Goal: Complete application form

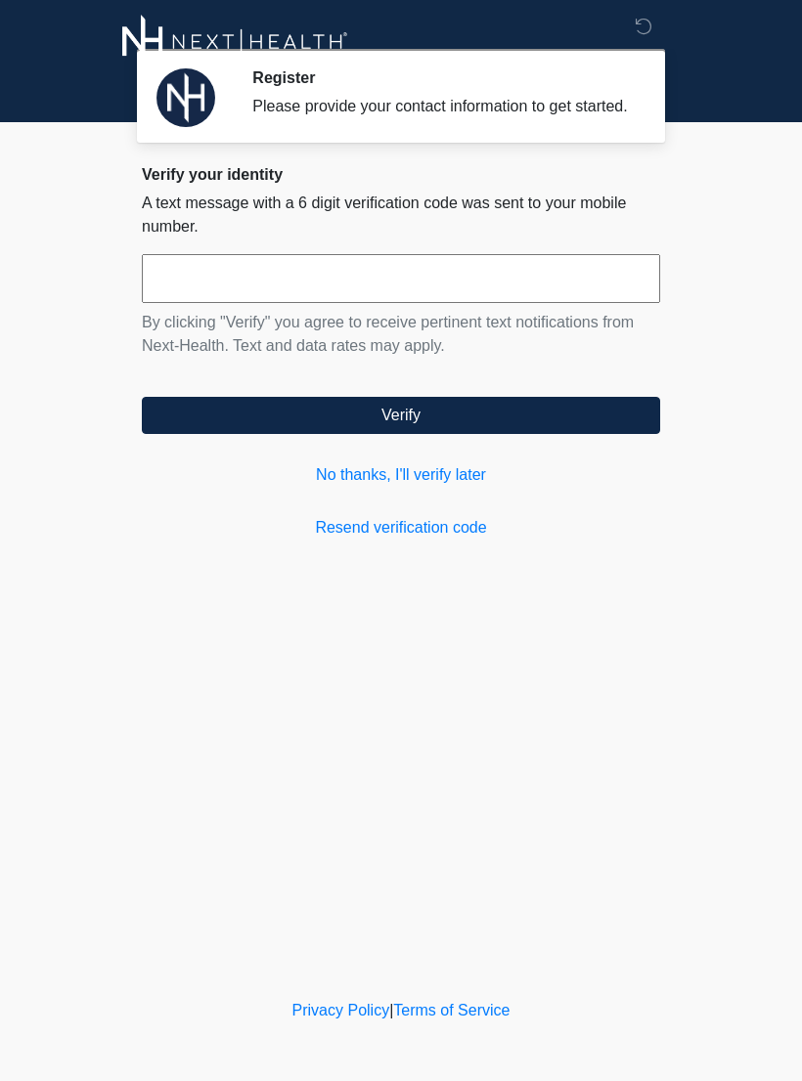
click at [291, 302] on input "text" at bounding box center [401, 278] width 518 height 49
type input "******"
click at [532, 434] on button "Verify" at bounding box center [401, 415] width 518 height 37
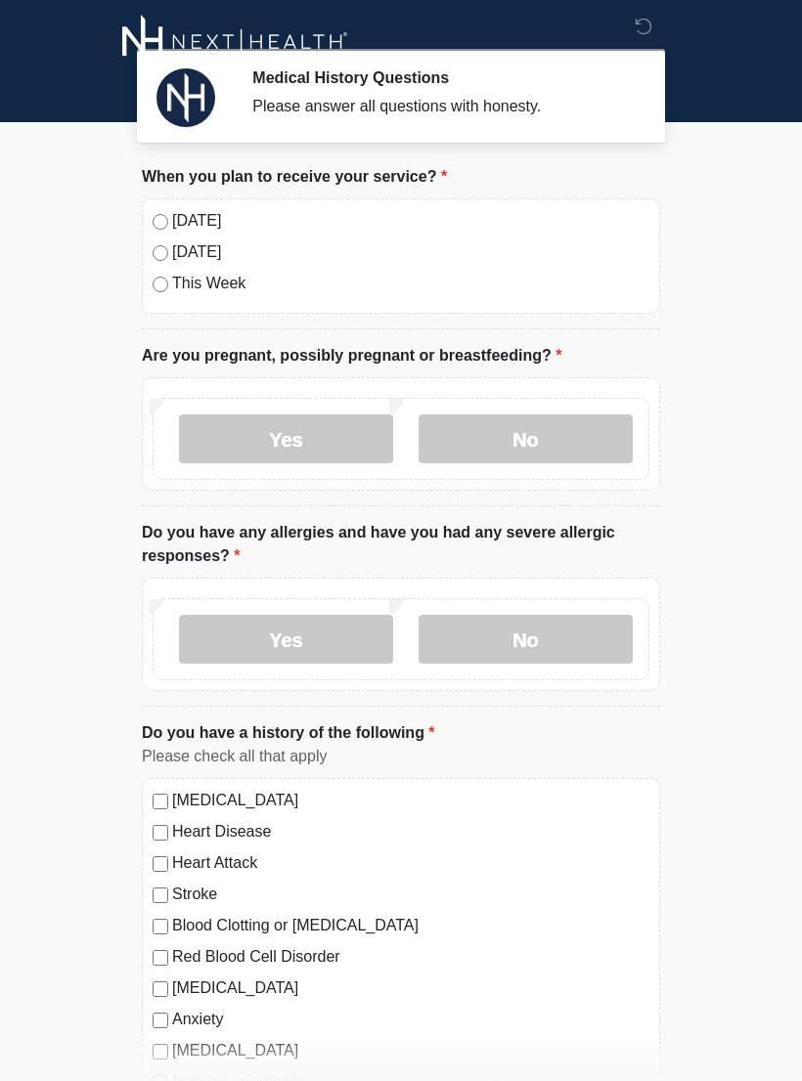
click at [530, 440] on label "No" at bounding box center [525, 439] width 214 height 49
click at [521, 631] on label "No" at bounding box center [525, 639] width 214 height 49
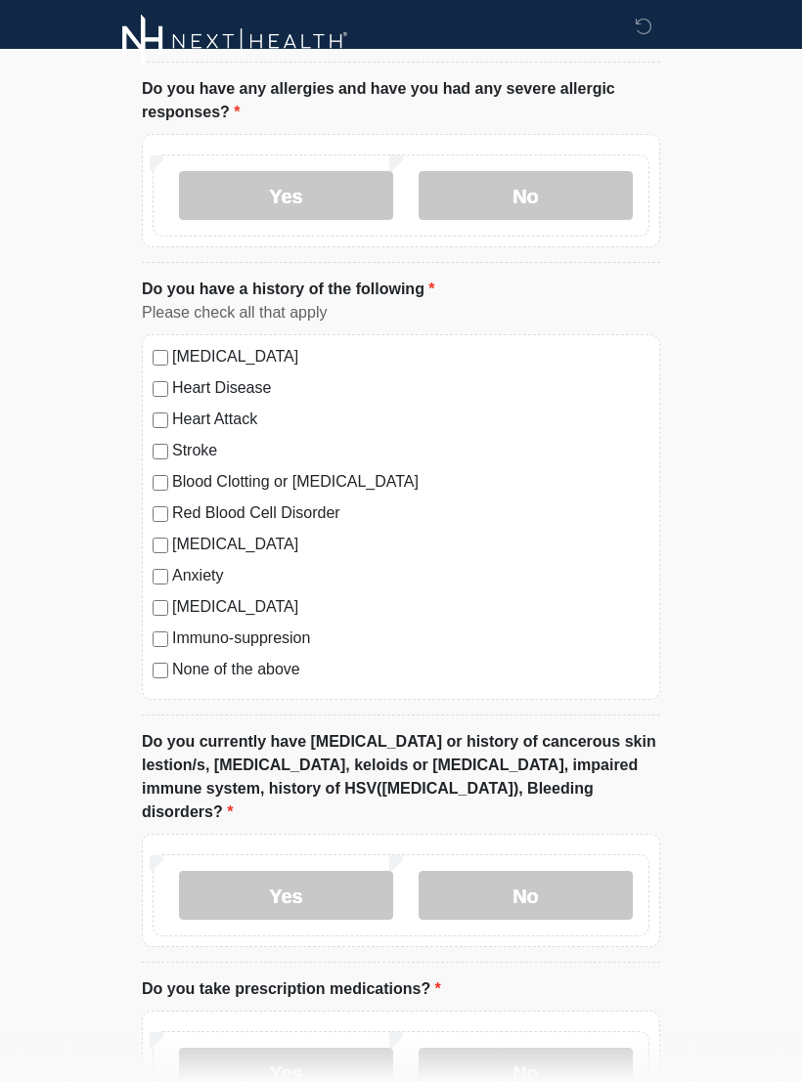
scroll to position [444, 0]
click at [174, 663] on label "None of the above" at bounding box center [410, 669] width 477 height 23
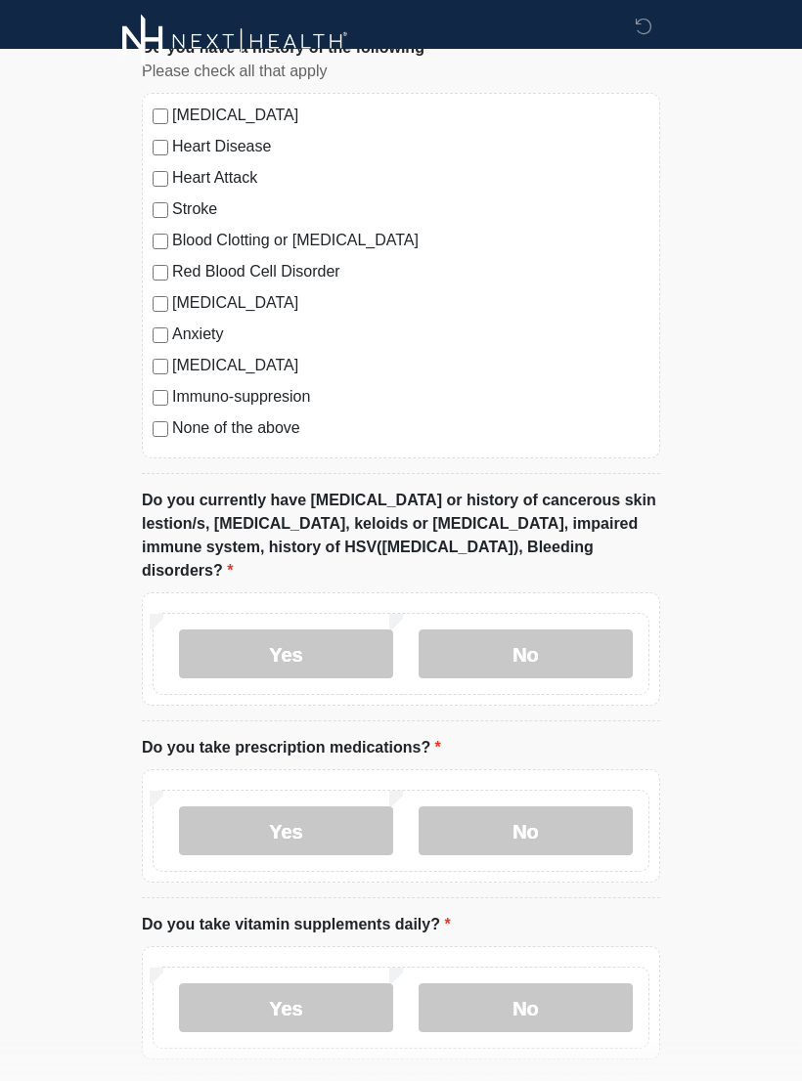
scroll to position [683, 0]
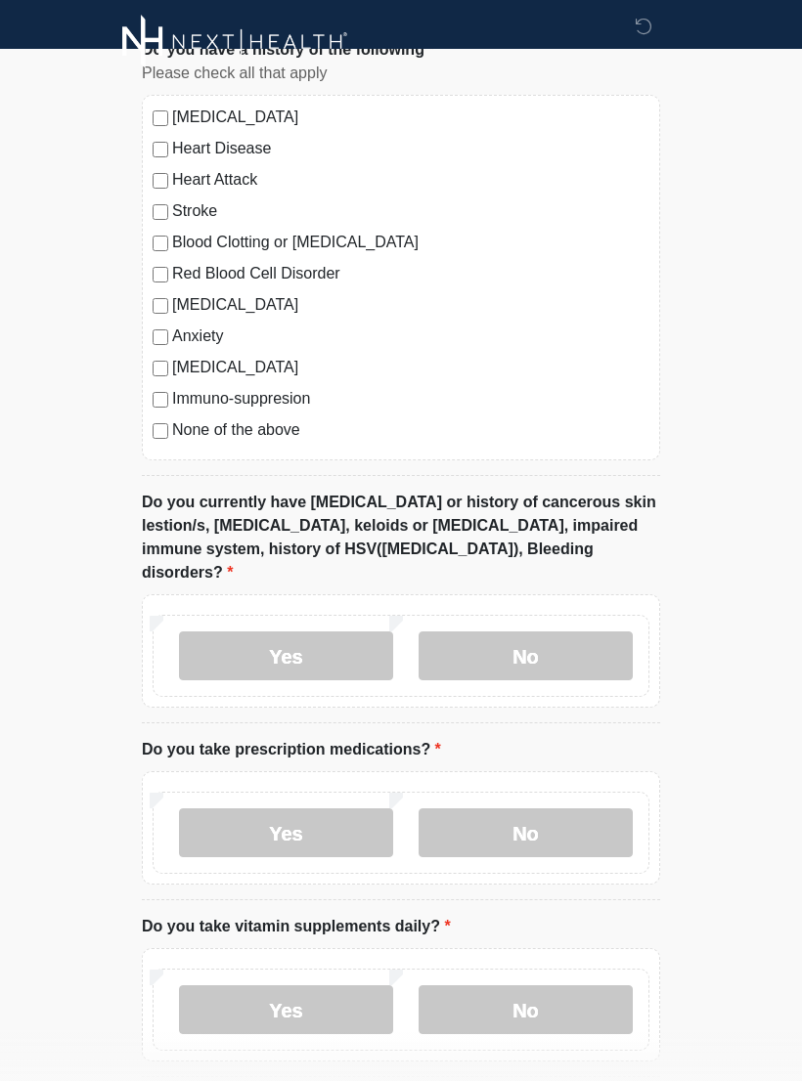
click at [567, 638] on label "No" at bounding box center [525, 656] width 214 height 49
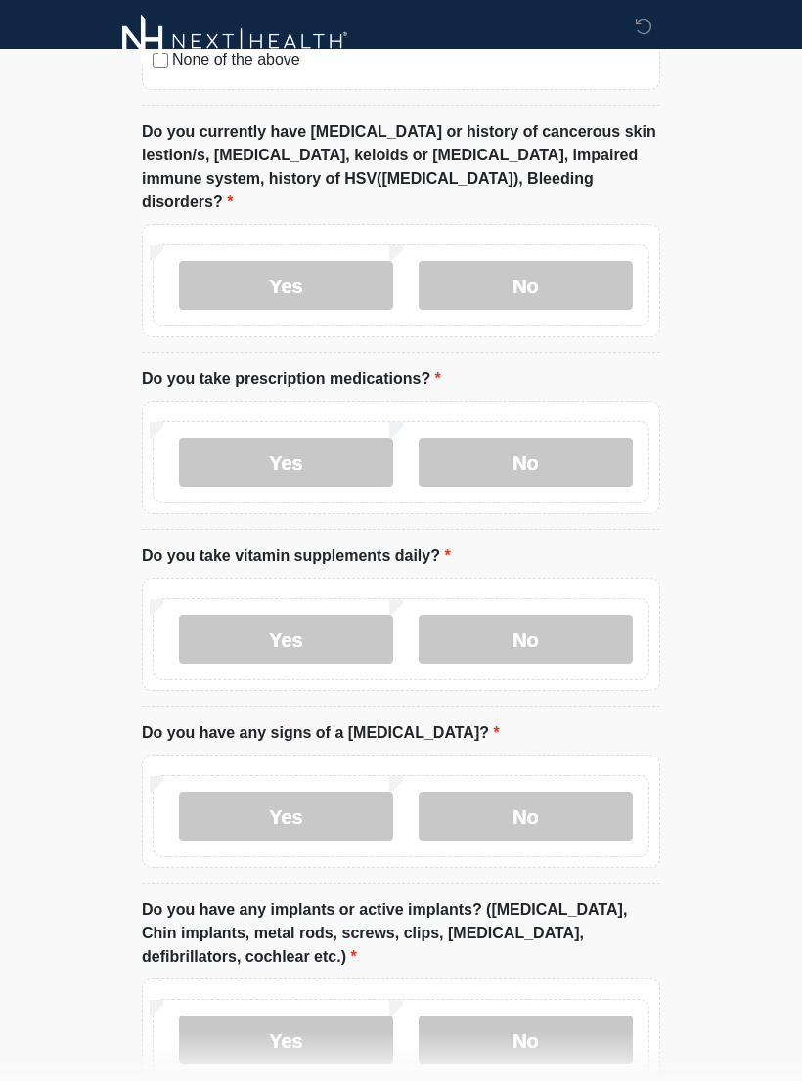
scroll to position [1056, 0]
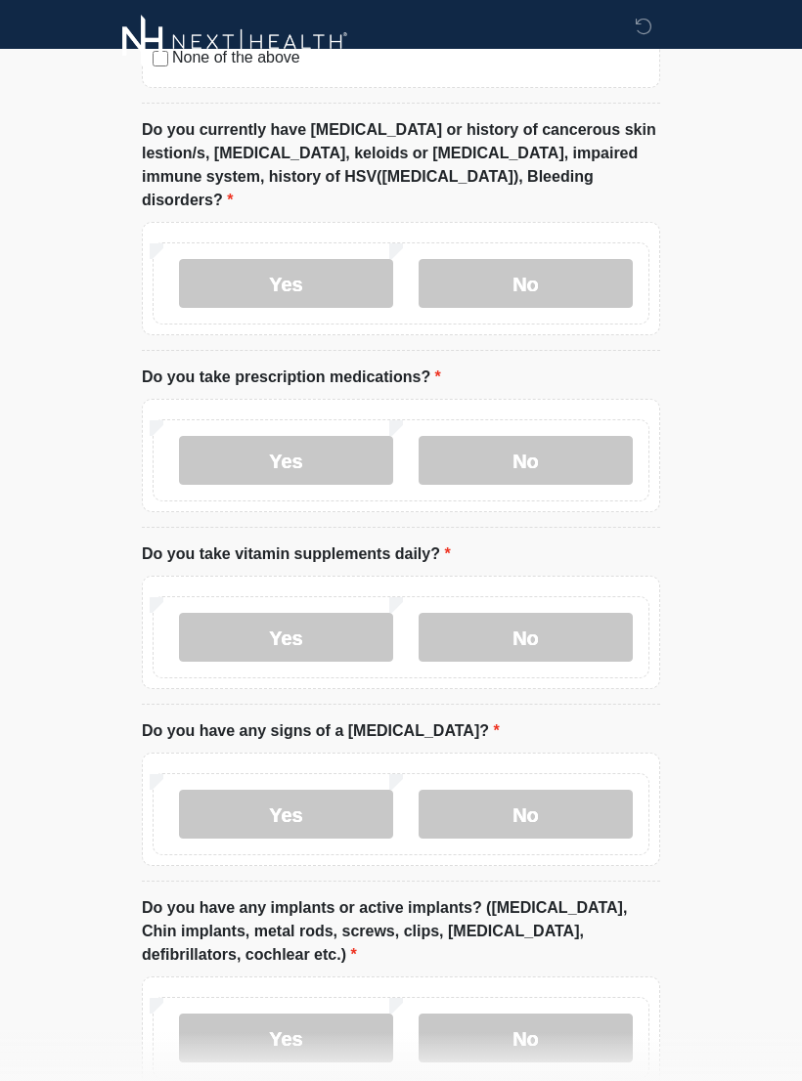
click at [533, 436] on label "No" at bounding box center [525, 460] width 214 height 49
click at [305, 613] on label "Yes" at bounding box center [286, 637] width 214 height 49
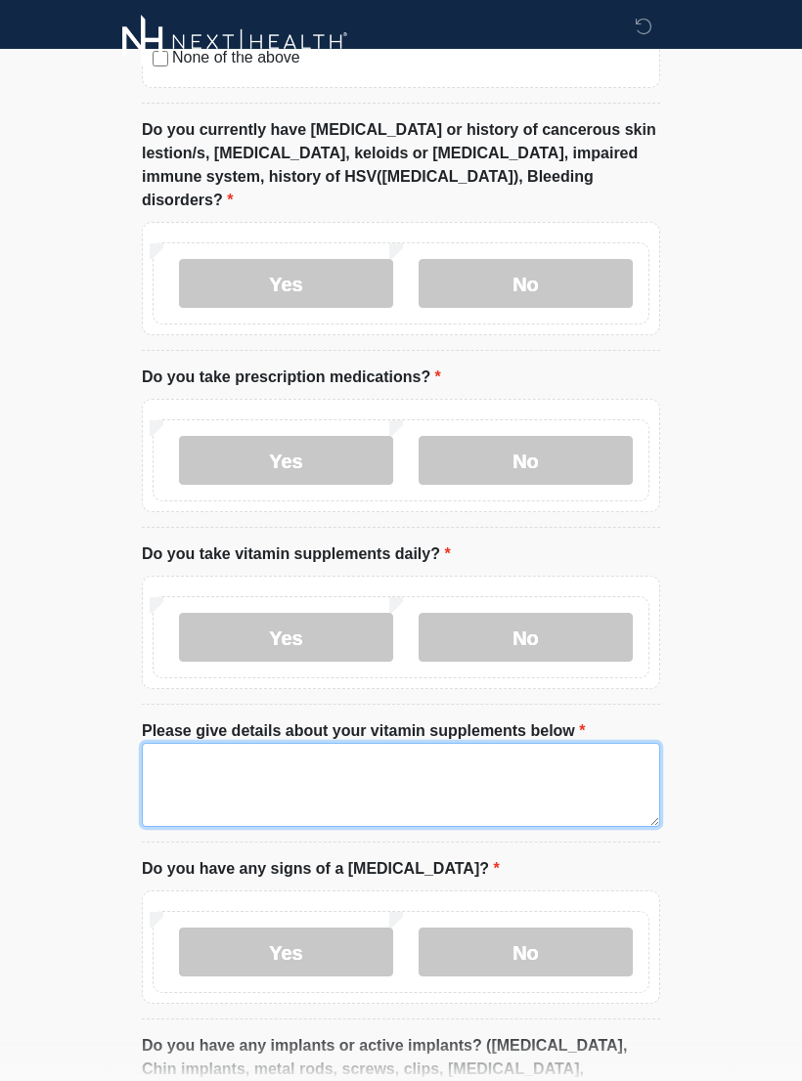
click at [381, 763] on textarea "Please give details about your vitamin supplements below" at bounding box center [401, 785] width 518 height 84
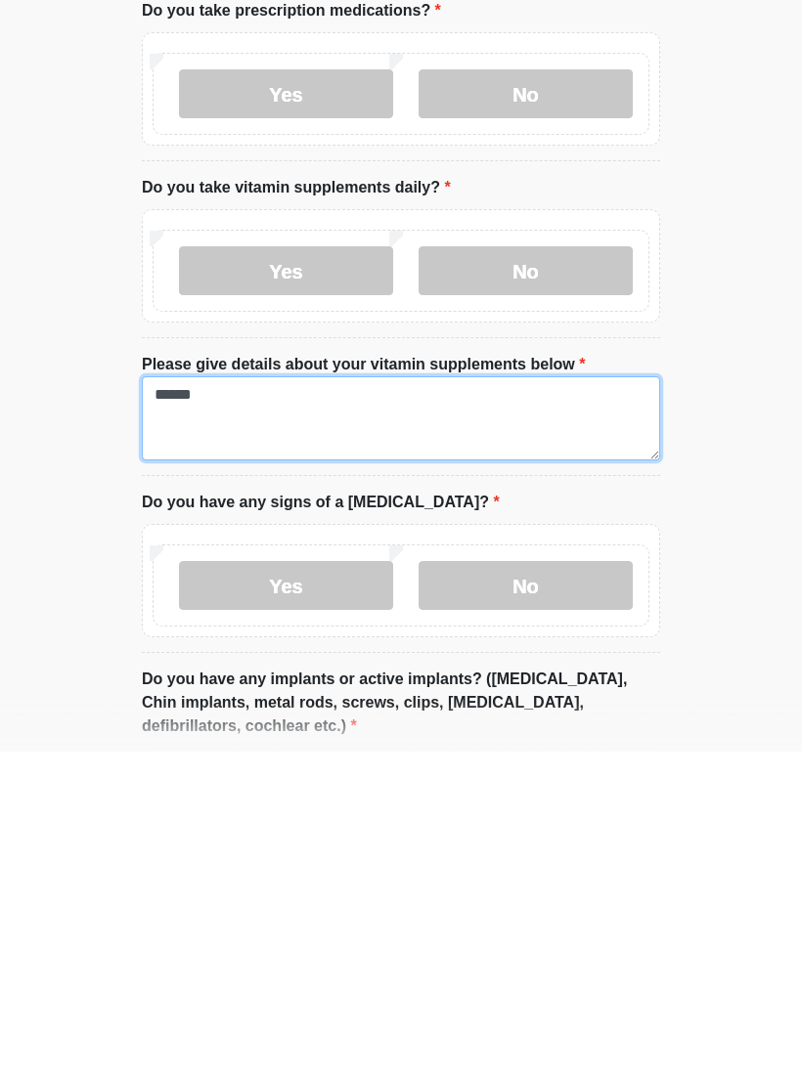
type textarea "*****"
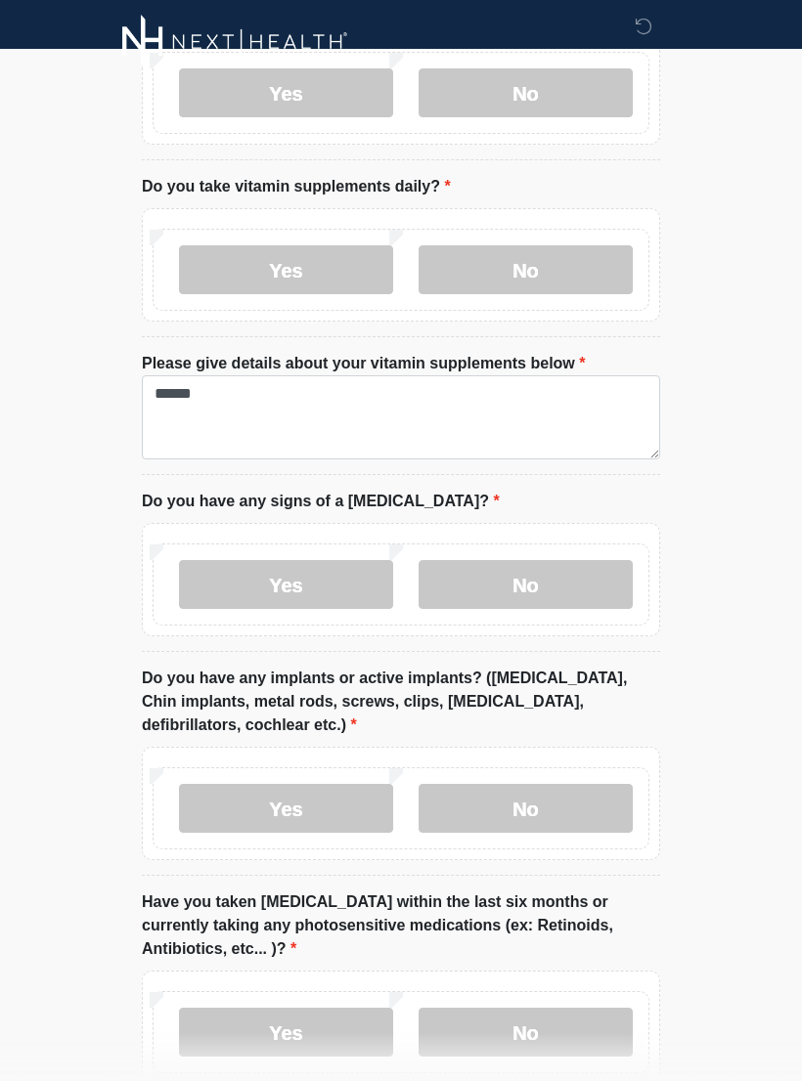
click at [536, 560] on label "No" at bounding box center [525, 584] width 214 height 49
click at [561, 784] on label "No" at bounding box center [525, 808] width 214 height 49
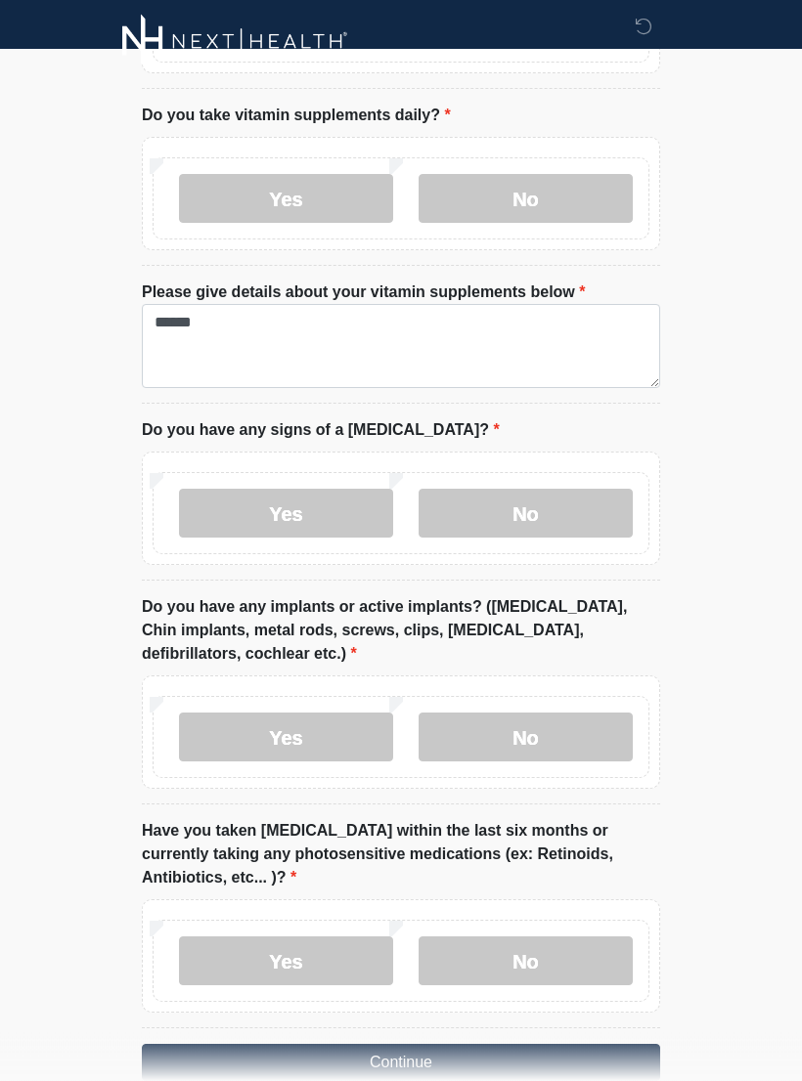
scroll to position [1542, 0]
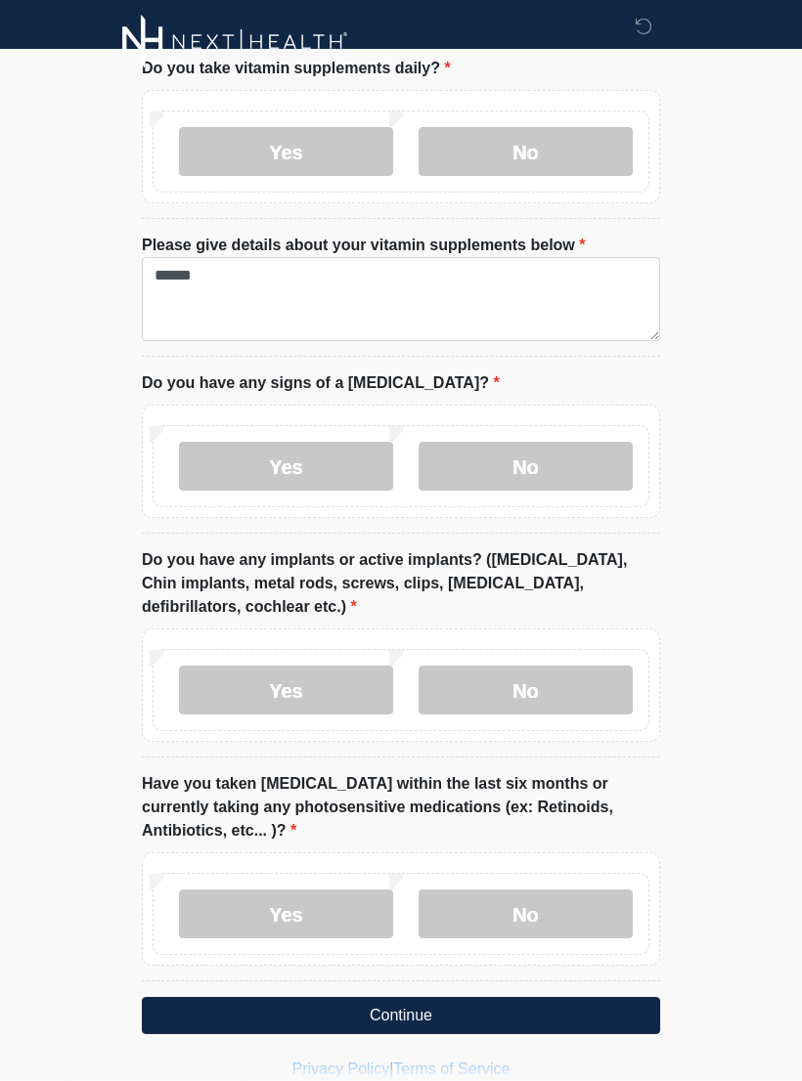
click at [551, 890] on label "No" at bounding box center [525, 914] width 214 height 49
click at [494, 997] on button "Continue" at bounding box center [401, 1015] width 518 height 37
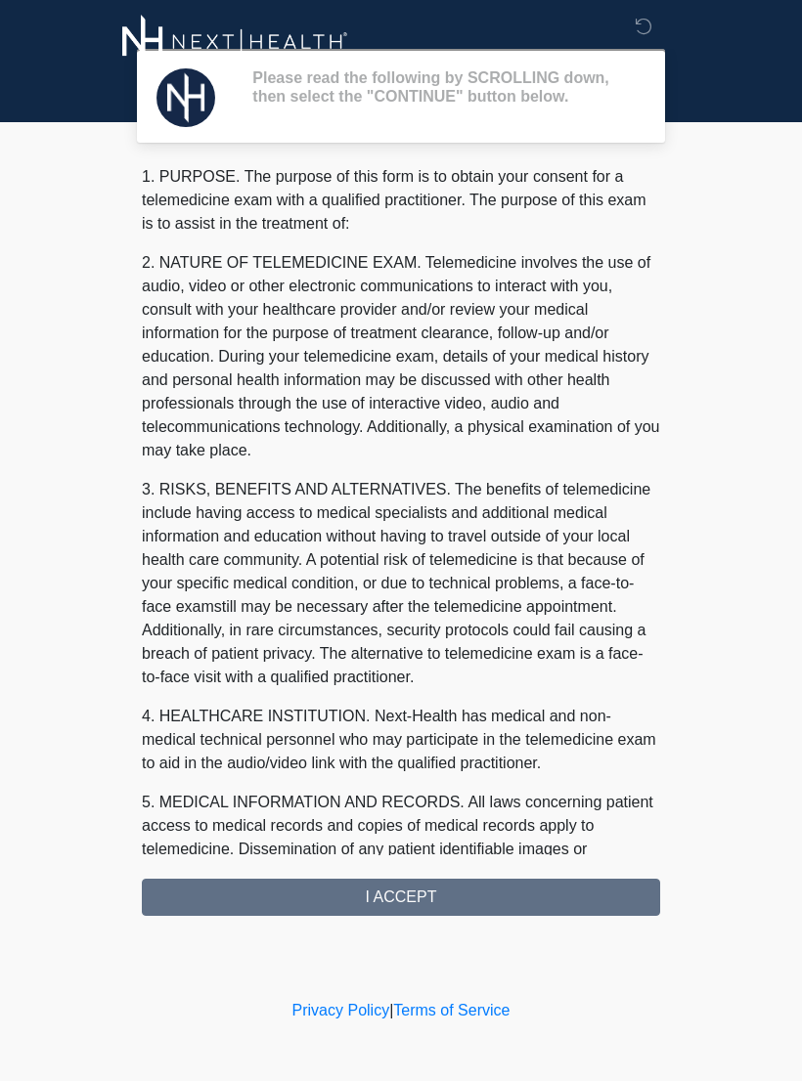
scroll to position [0, 0]
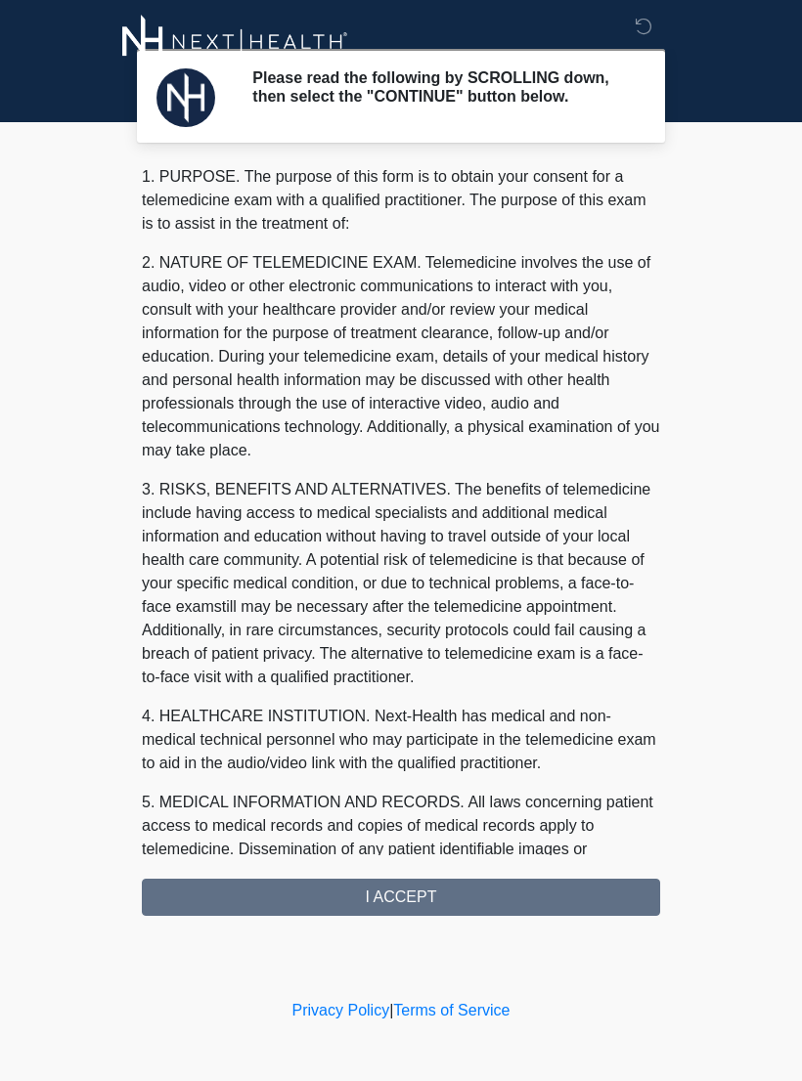
click at [470, 902] on div "1. PURPOSE. The purpose of this form is to obtain your consent for a telemedici…" at bounding box center [401, 540] width 518 height 751
click at [442, 903] on div "1. PURPOSE. The purpose of this form is to obtain your consent for a telemedici…" at bounding box center [401, 540] width 518 height 751
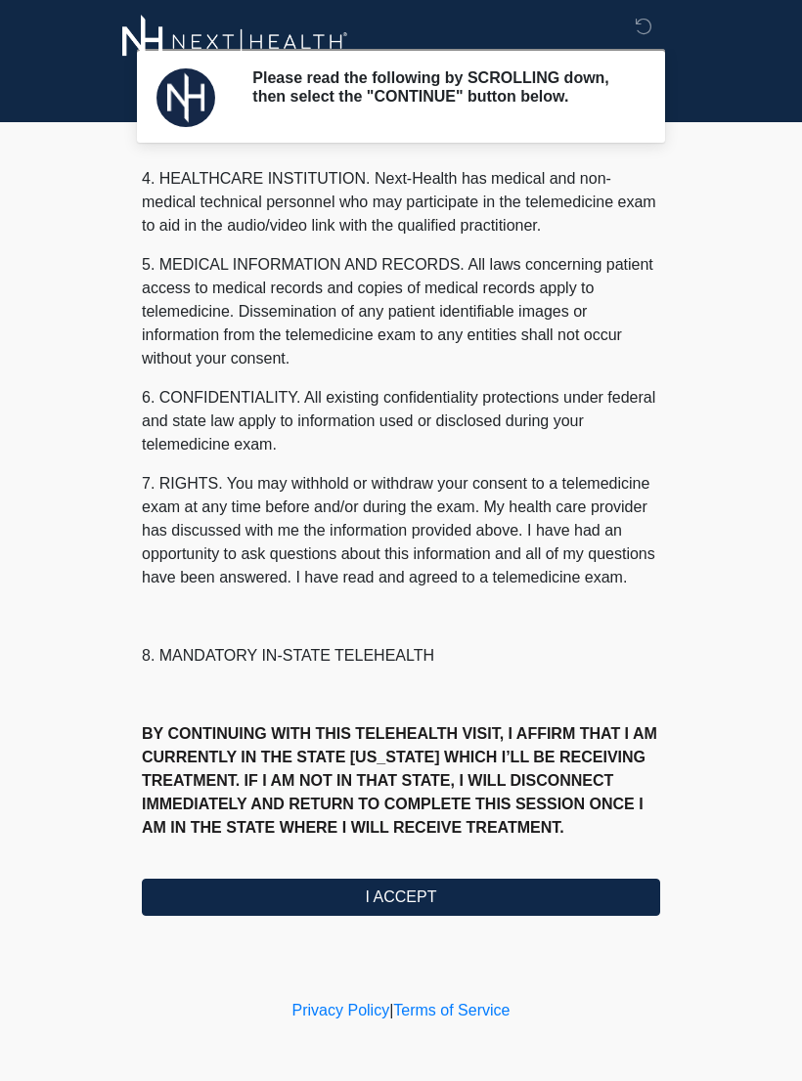
scroll to position [561, 0]
click at [411, 907] on button "I ACCEPT" at bounding box center [401, 897] width 518 height 37
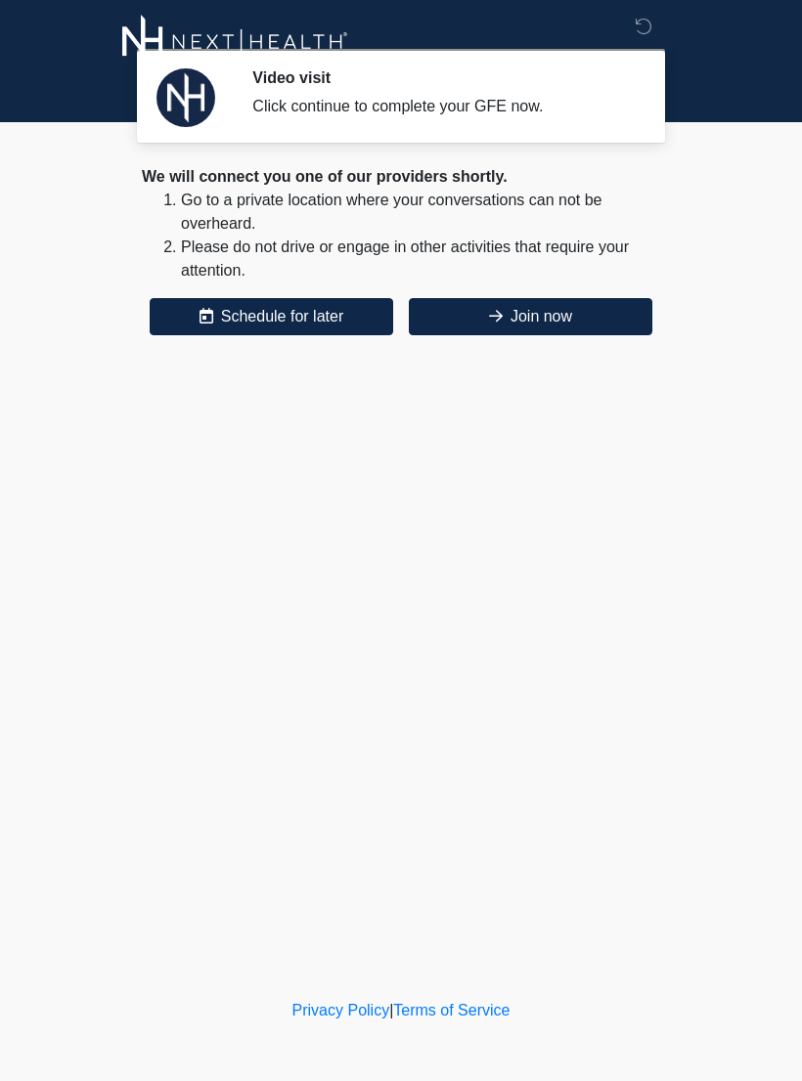
click at [546, 317] on button "Join now" at bounding box center [530, 316] width 243 height 37
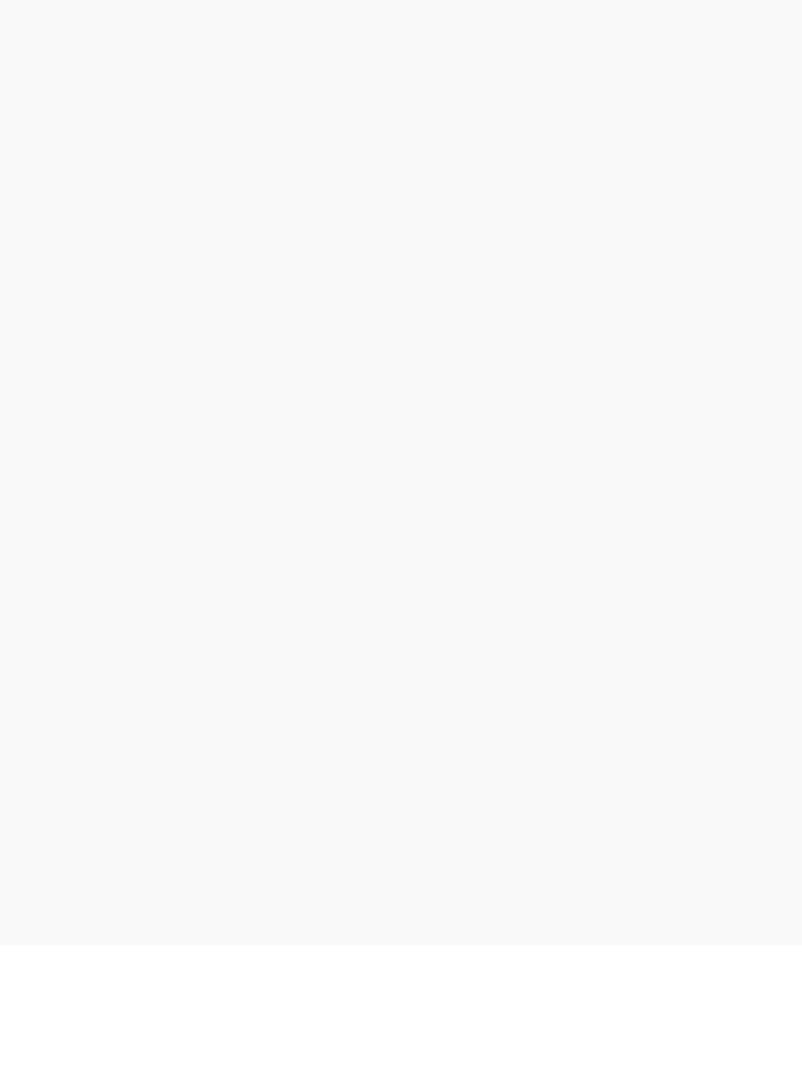
scroll to position [6, 0]
